Goal: Find specific page/section: Find specific page/section

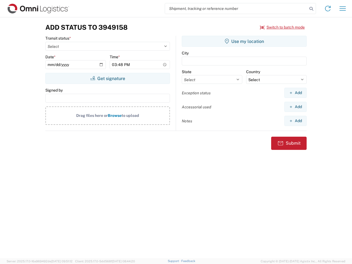
click at [236, 9] on input "search" at bounding box center [236, 8] width 142 height 10
click at [311, 9] on icon at bounding box center [312, 9] width 8 height 8
click at [328, 9] on icon at bounding box center [327, 8] width 9 height 9
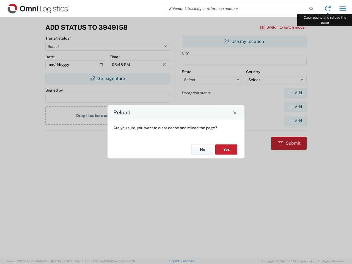
click at [343, 9] on div "Reload Are you sure, you want to clear cache and reload the page? No Yes" at bounding box center [176, 132] width 352 height 264
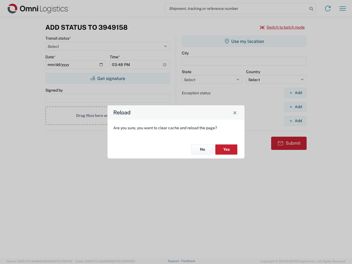
click at [282, 27] on div "Reload Are you sure, you want to clear cache and reload the page? No Yes" at bounding box center [176, 132] width 352 height 264
click at [108, 78] on div "Reload Are you sure, you want to clear cache and reload the page? No Yes" at bounding box center [176, 132] width 352 height 264
click at [244, 41] on div "Reload Are you sure, you want to clear cache and reload the page? No Yes" at bounding box center [176, 132] width 352 height 264
click at [295, 93] on div "Reload Are you sure, you want to clear cache and reload the page? No Yes" at bounding box center [176, 132] width 352 height 264
click at [295, 107] on div "Reload Are you sure, you want to clear cache and reload the page? No Yes" at bounding box center [176, 132] width 352 height 264
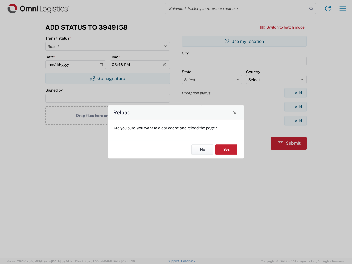
click at [295, 121] on div "Reload Are you sure, you want to clear cache and reload the page? No Yes" at bounding box center [176, 132] width 352 height 264
